Goal: Answer question/provide support

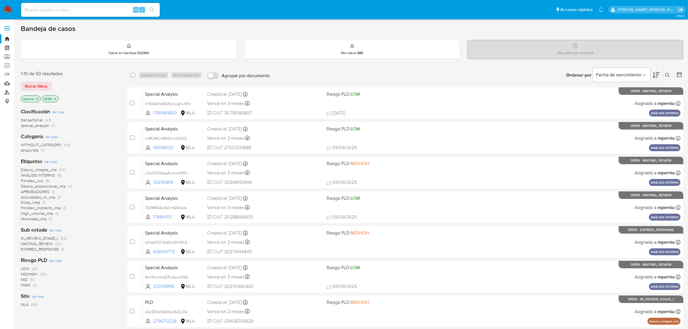
click at [8, 92] on link "Buscador de personas" at bounding box center [34, 92] width 69 height 9
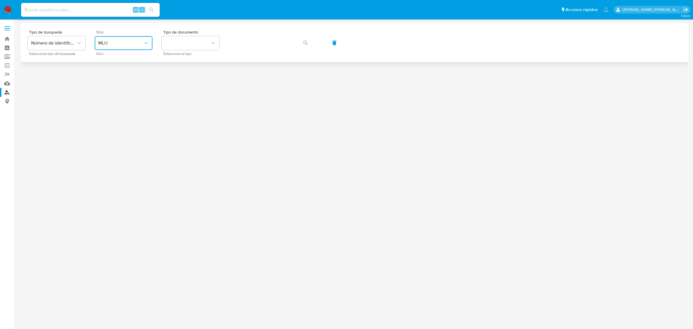
click at [138, 45] on span "MLU" at bounding box center [120, 43] width 45 height 6
click at [113, 74] on div "MLA" at bounding box center [121, 73] width 47 height 14
click at [191, 48] on button "identificationType" at bounding box center [191, 43] width 58 height 14
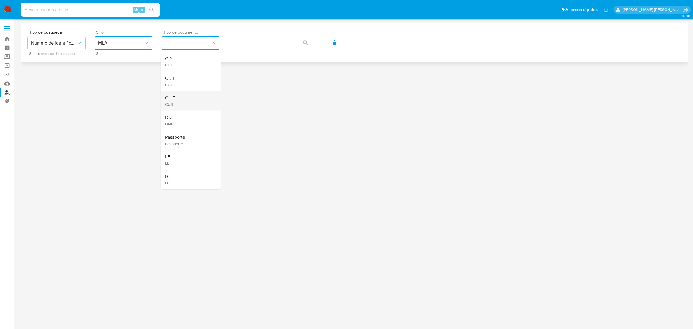
click at [178, 94] on div "CUIT CUIT" at bounding box center [188, 101] width 47 height 20
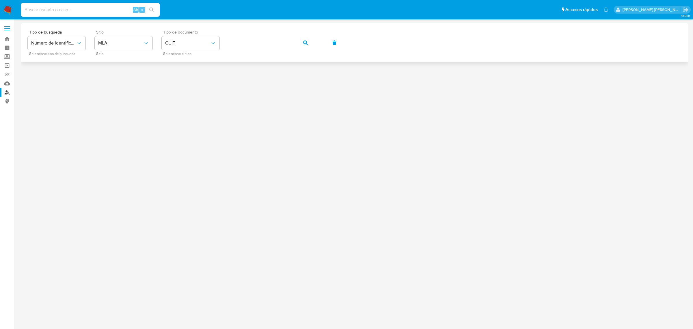
click at [303, 47] on span "button" at bounding box center [305, 42] width 5 height 13
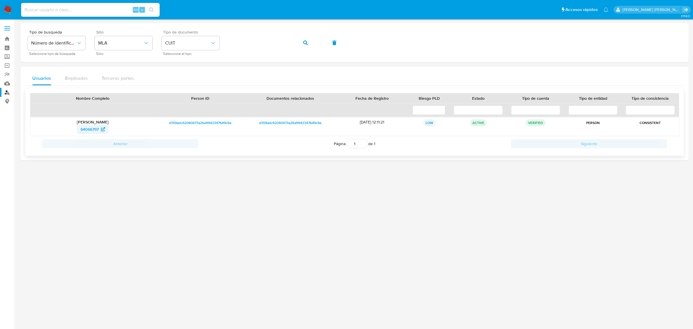
click at [91, 132] on span "64066797" at bounding box center [90, 128] width 18 height 9
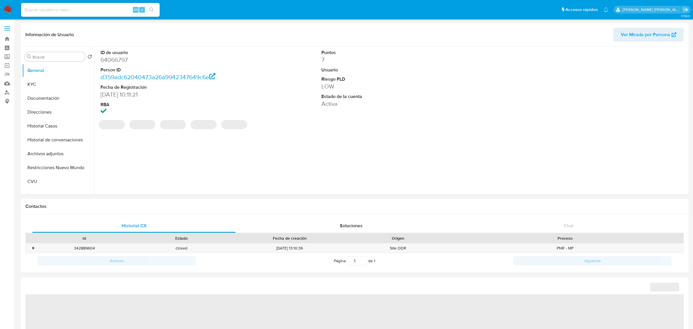
select select "10"
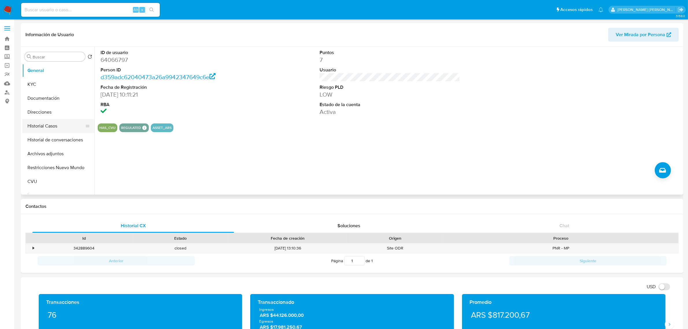
click at [48, 126] on button "Historial Casos" at bounding box center [56, 126] width 68 height 14
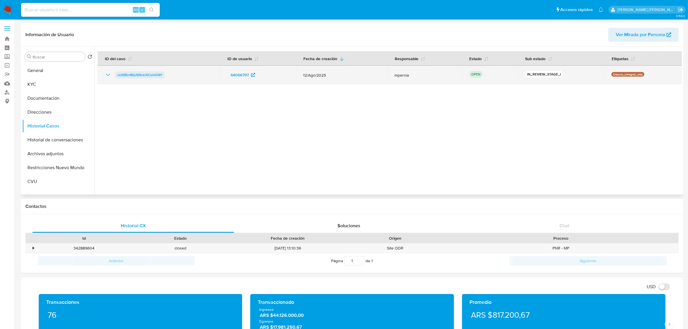
click at [154, 74] on span "czdSBcr8bjJ69cerACsmGfkY" at bounding box center [139, 74] width 45 height 7
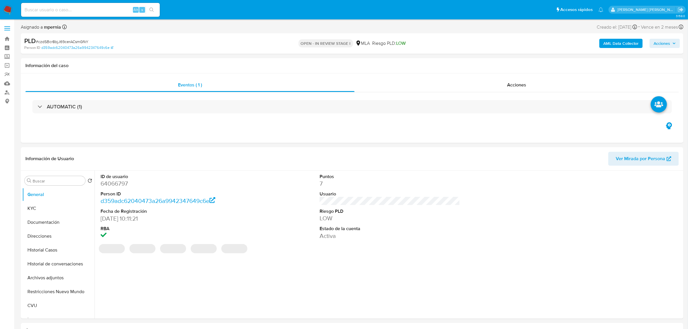
select select "10"
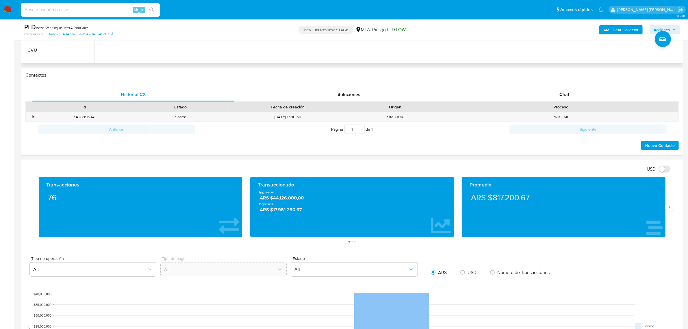
scroll to position [180, 0]
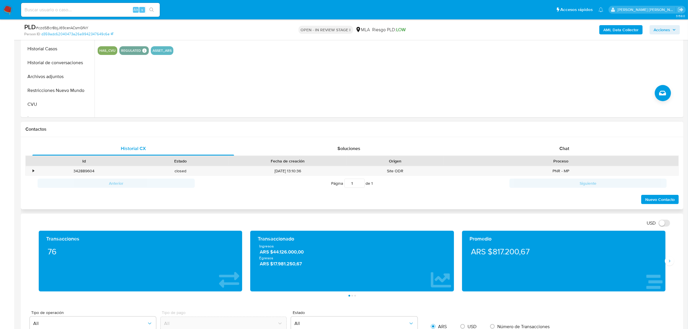
click at [566, 158] on div "Proceso" at bounding box center [560, 161] width 235 height 10
click at [567, 145] on span "Chat" at bounding box center [564, 148] width 10 height 7
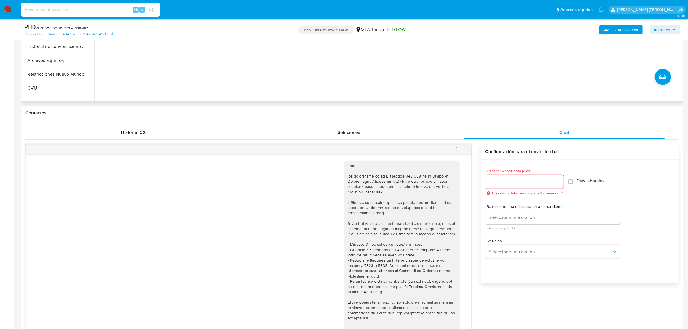
scroll to position [72, 0]
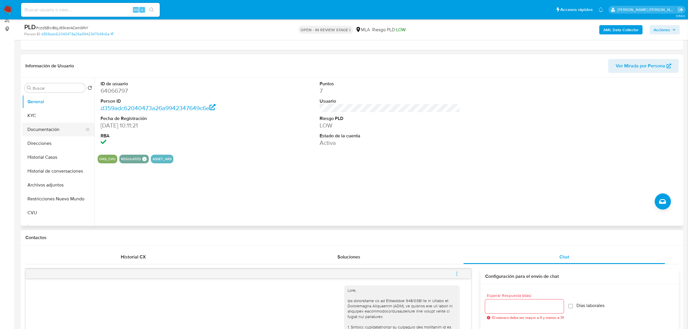
click at [43, 130] on button "Documentación" at bounding box center [56, 129] width 68 height 14
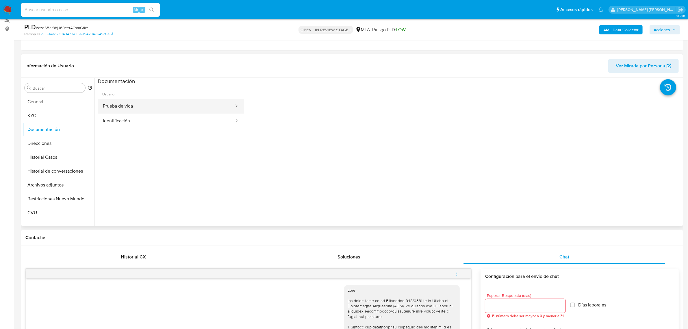
click at [138, 111] on button "Prueba de vida" at bounding box center [166, 106] width 137 height 15
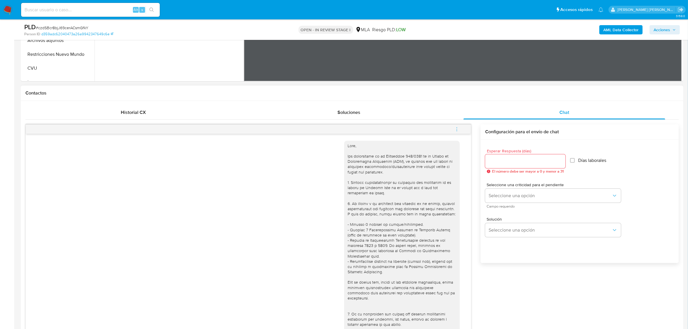
scroll to position [36, 0]
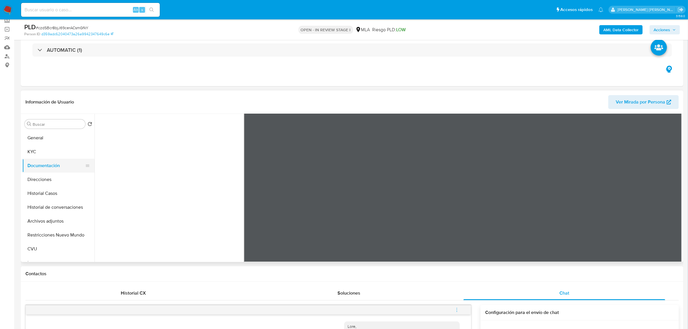
click at [45, 171] on button "Documentación" at bounding box center [56, 166] width 68 height 14
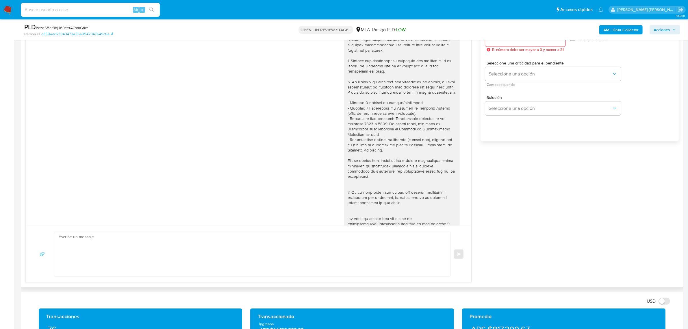
scroll to position [433, 0]
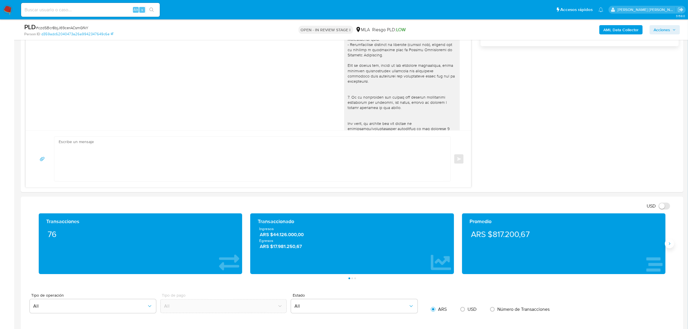
click at [666, 242] on button "Siguiente" at bounding box center [668, 243] width 9 height 9
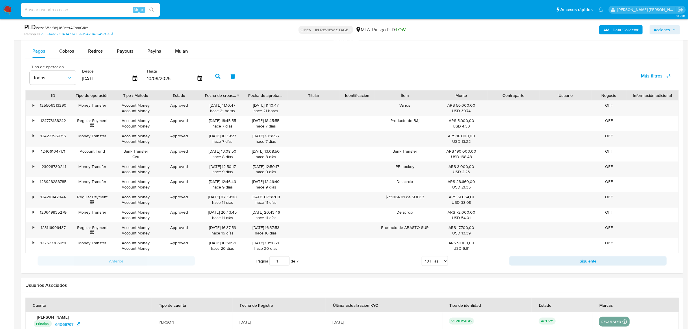
scroll to position [830, 0]
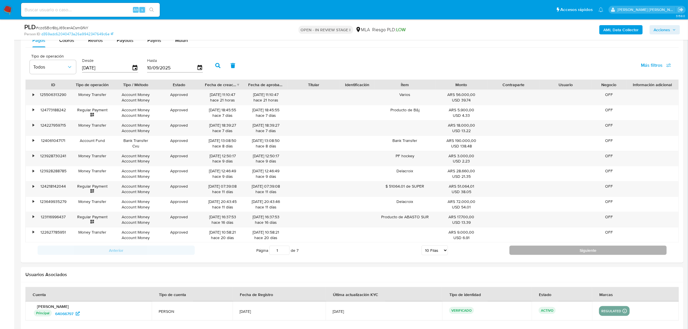
click at [523, 251] on button "Siguiente" at bounding box center [587, 249] width 157 height 9
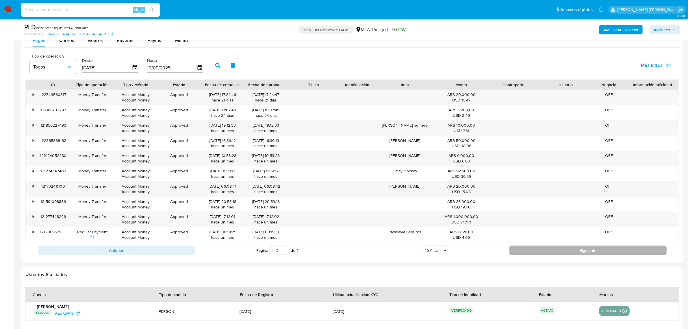
click at [523, 251] on button "Siguiente" at bounding box center [587, 249] width 157 height 9
type input "3"
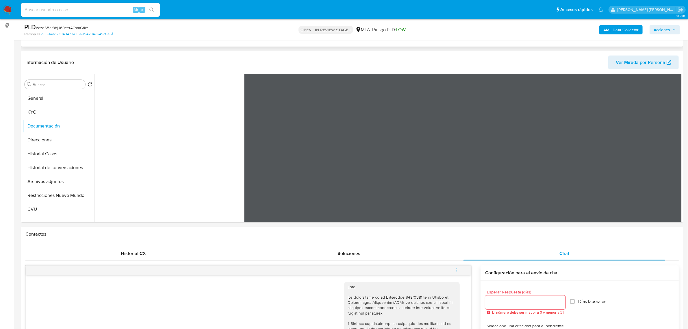
scroll to position [0, 0]
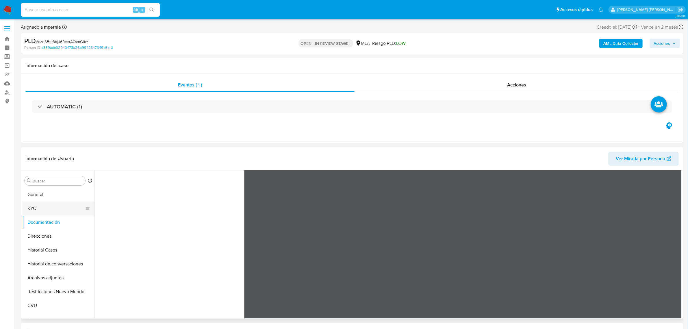
click at [46, 210] on button "KYC" at bounding box center [56, 208] width 68 height 14
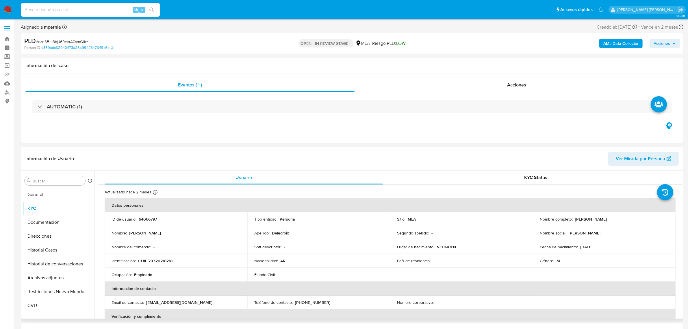
drag, startPoint x: 572, startPoint y: 219, endPoint x: 613, endPoint y: 215, distance: 41.5
click at [613, 215] on td "Nombre completo : [PERSON_NAME]" at bounding box center [603, 219] width 143 height 14
